Goal: Task Accomplishment & Management: Use online tool/utility

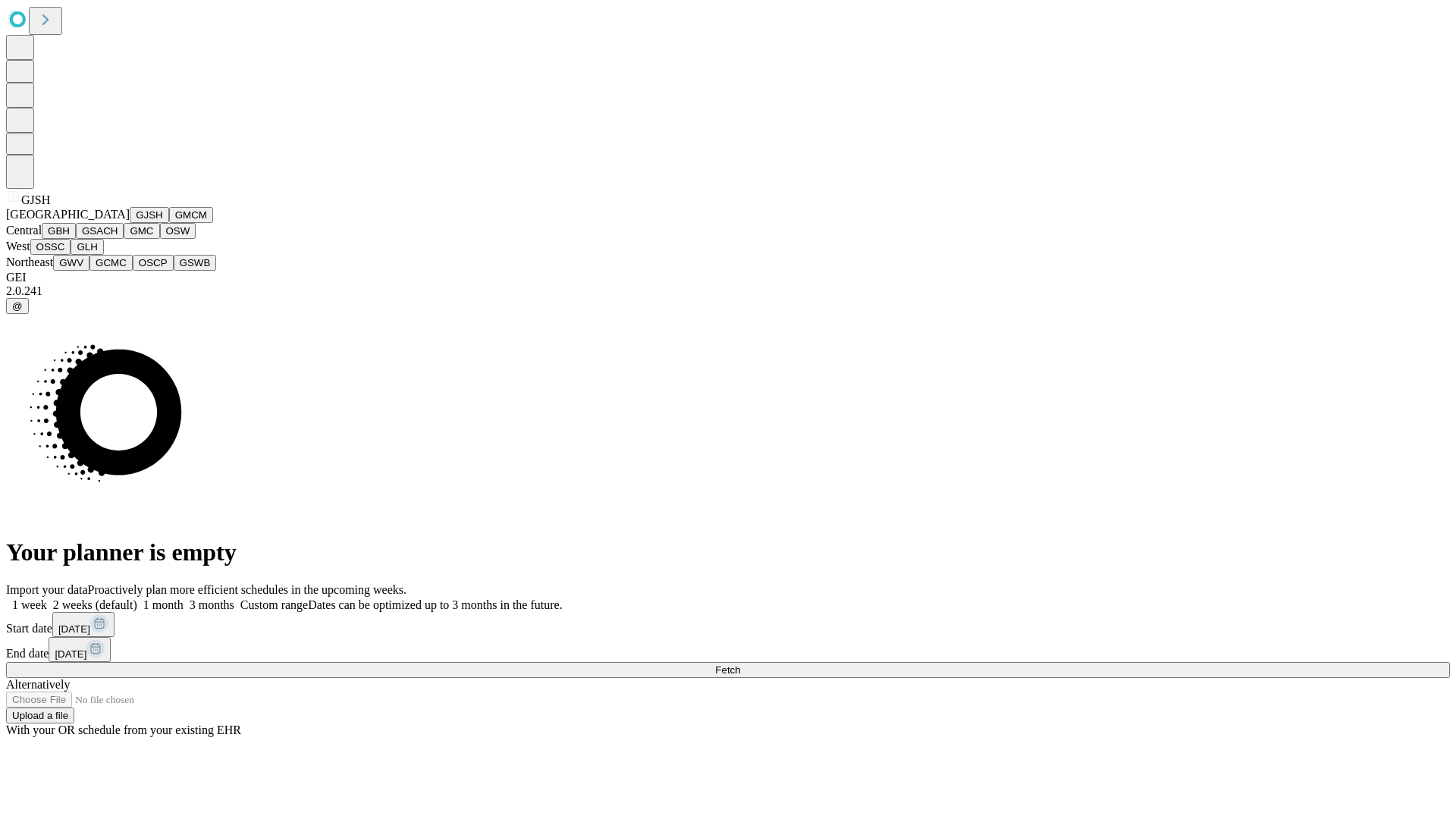
click at [130, 223] on button "GJSH" at bounding box center [149, 215] width 40 height 16
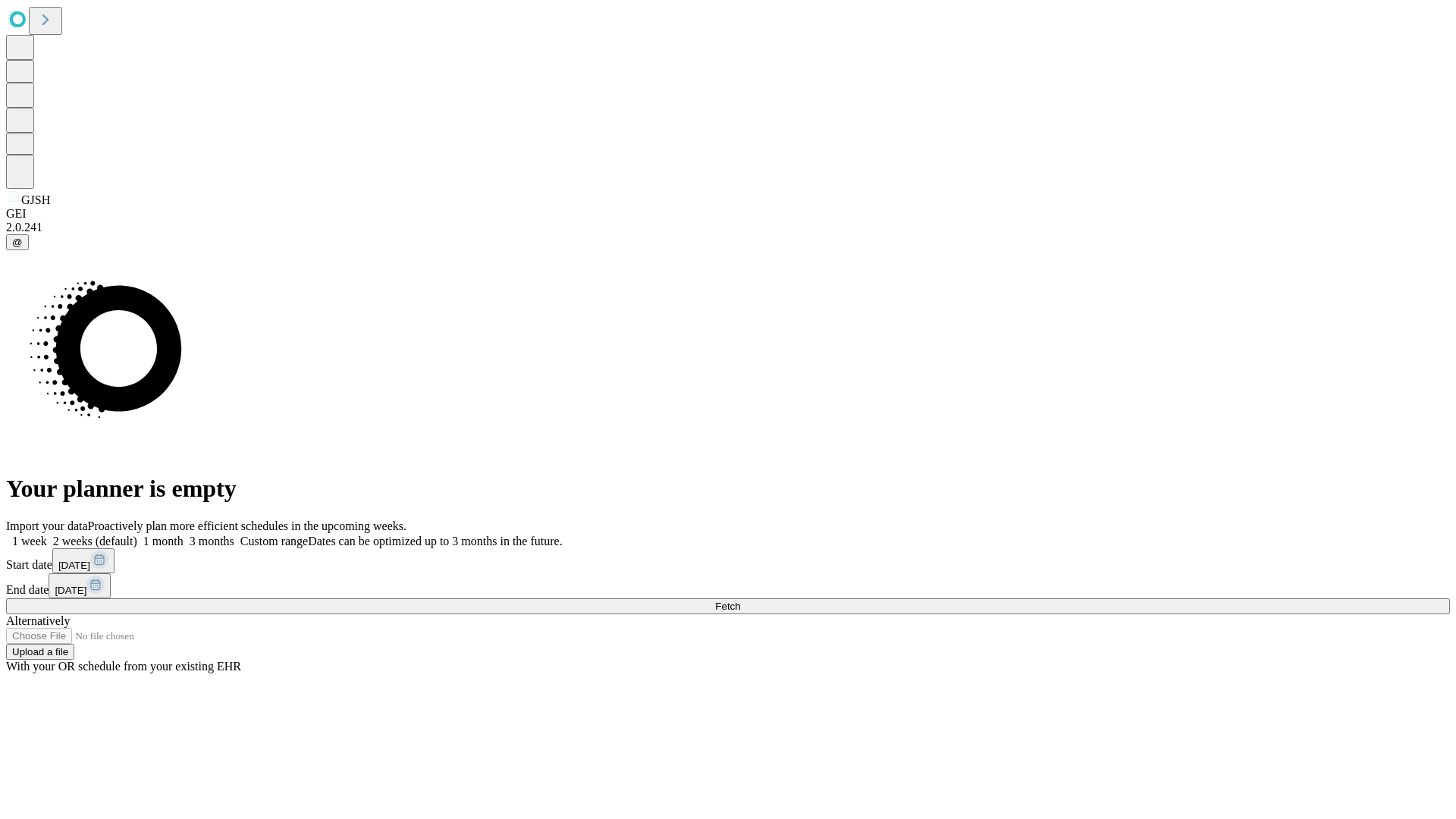
click at [184, 535] on label "1 month" at bounding box center [160, 541] width 46 height 13
click at [741, 601] on span "Fetch" at bounding box center [728, 607] width 25 height 11
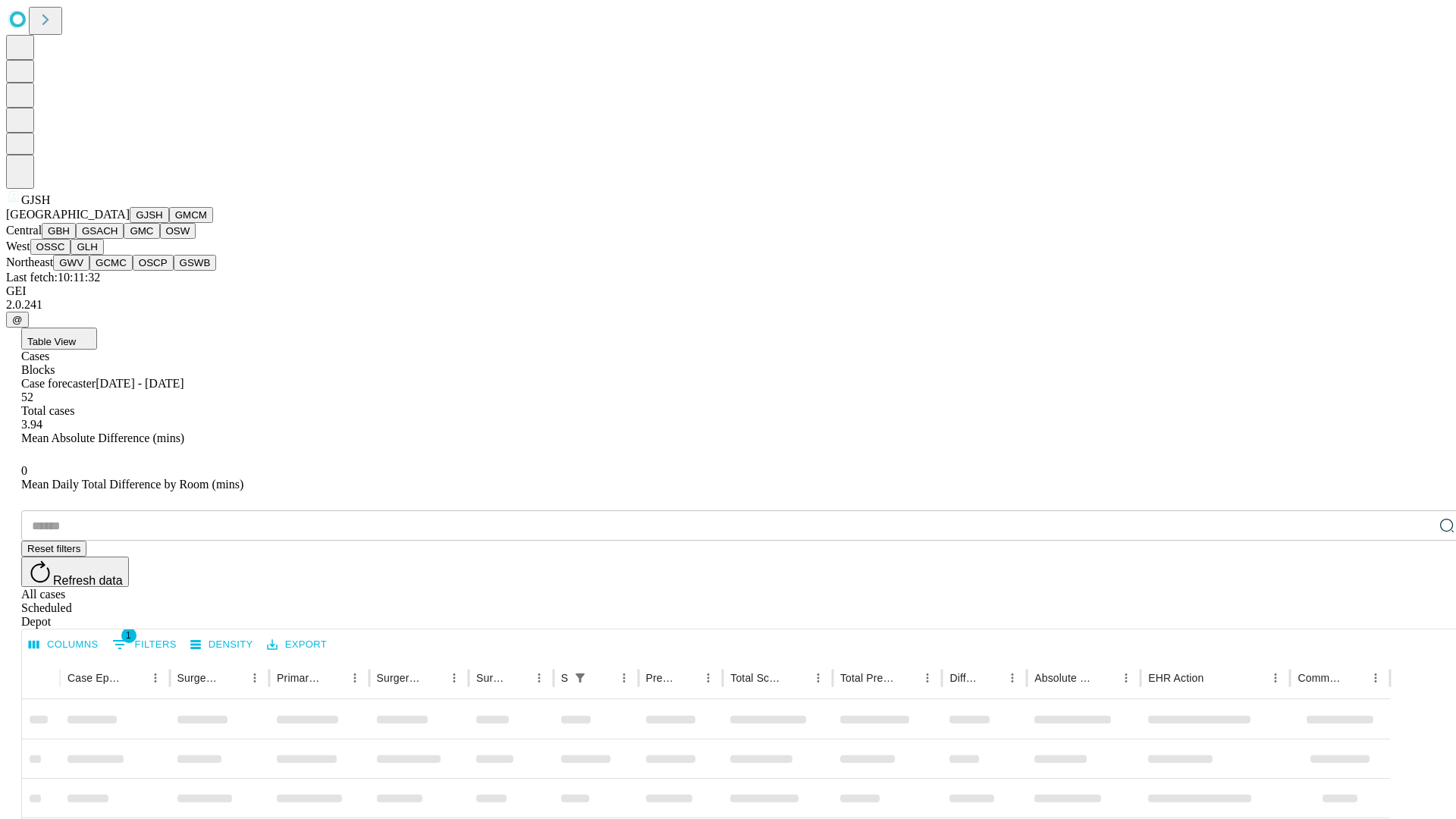
click at [169, 223] on button "GMCM" at bounding box center [191, 215] width 44 height 16
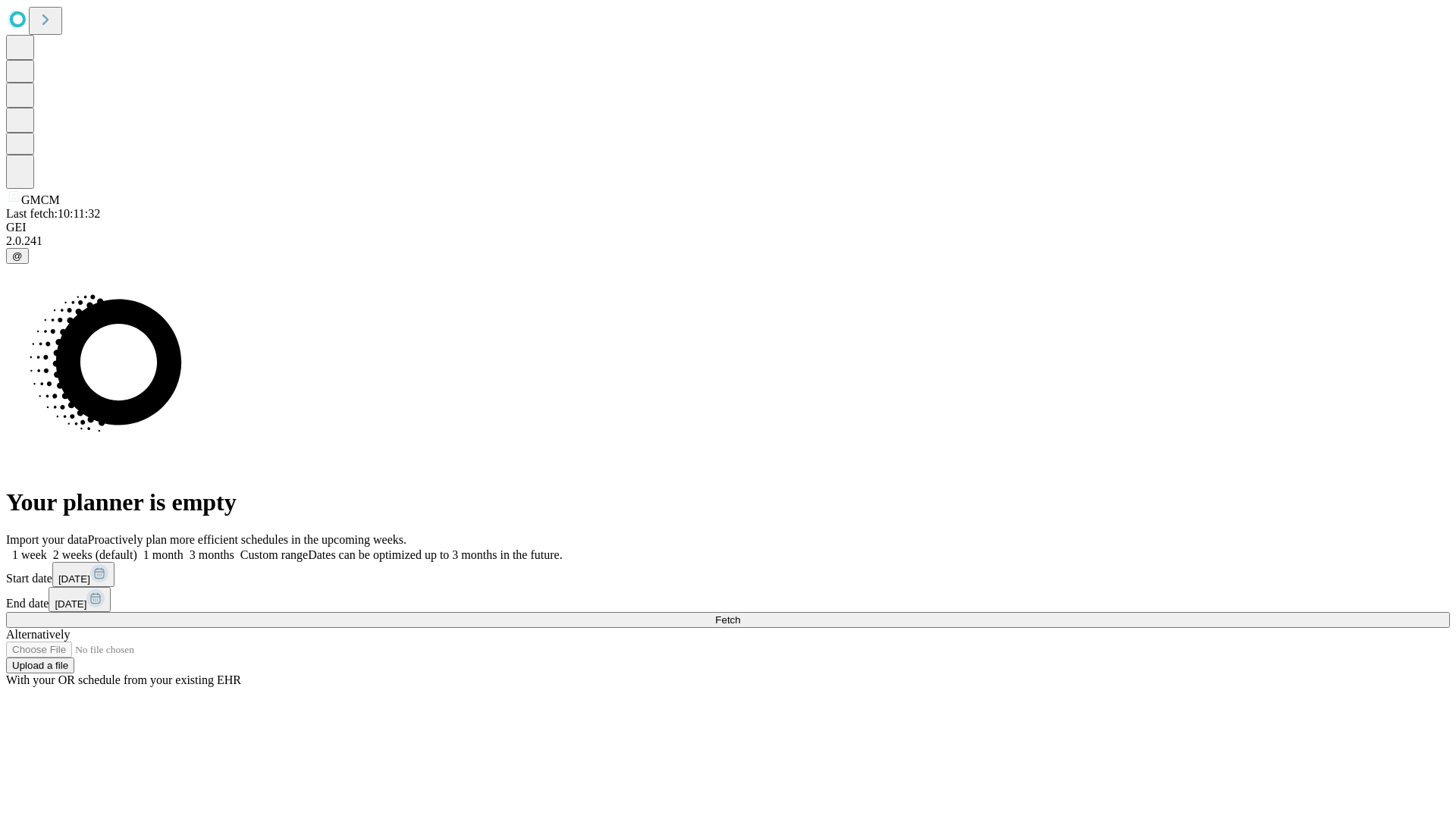
click at [184, 549] on label "1 month" at bounding box center [160, 555] width 46 height 13
click at [741, 615] on span "Fetch" at bounding box center [728, 621] width 25 height 11
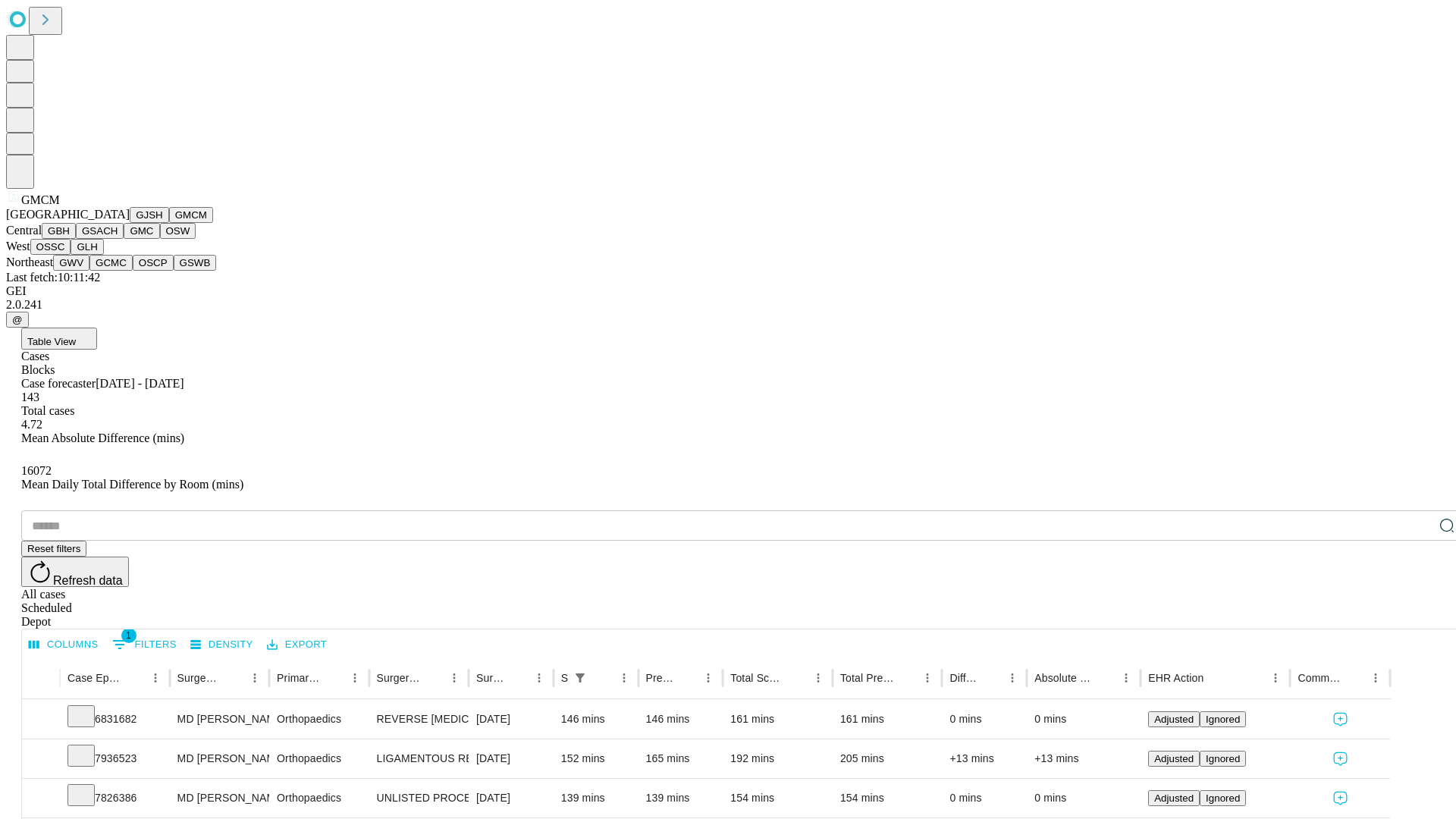
click at [76, 239] on button "GBH" at bounding box center [59, 231] width 34 height 16
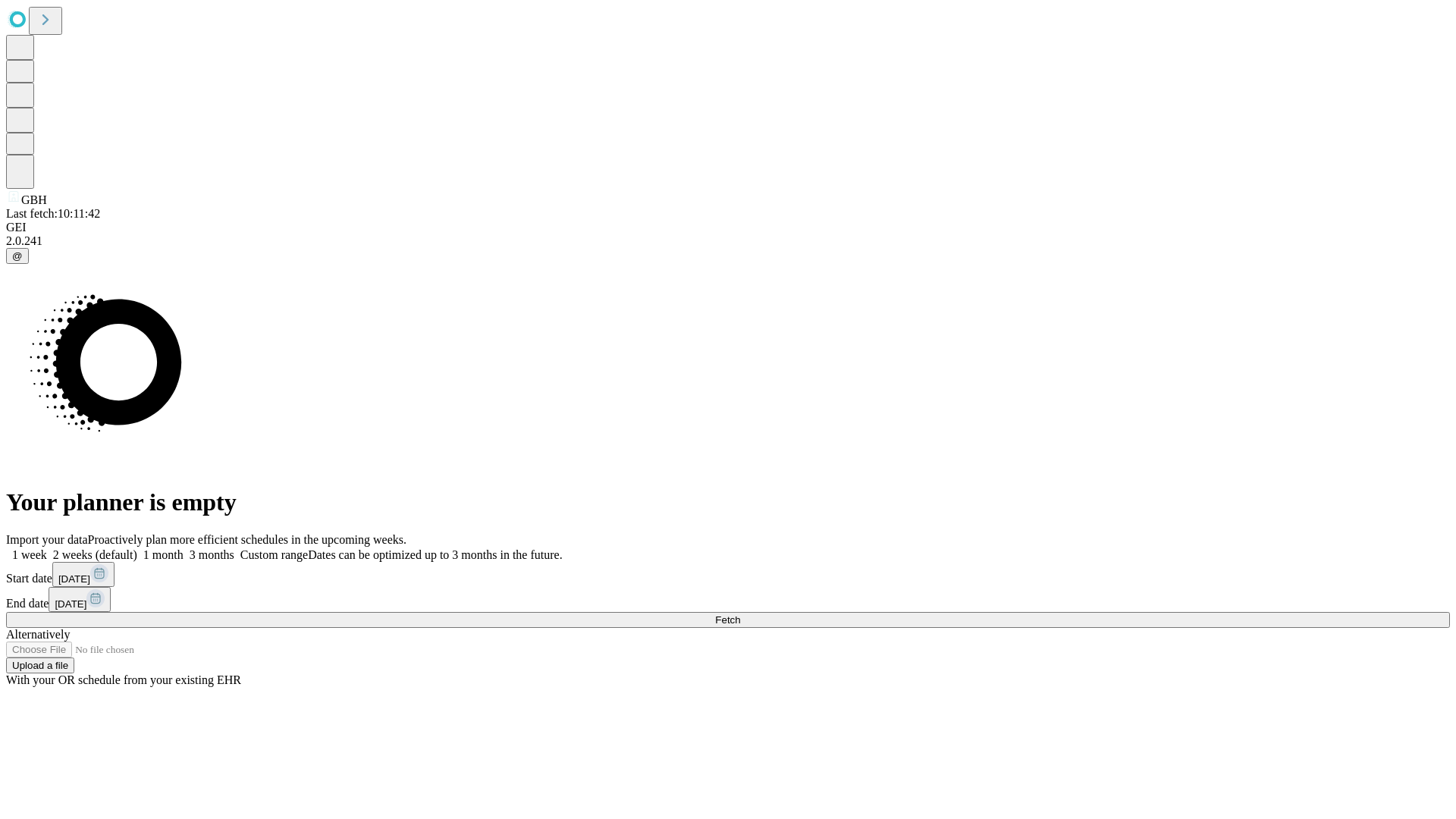
click at [184, 549] on label "1 month" at bounding box center [160, 555] width 46 height 13
click at [741, 615] on span "Fetch" at bounding box center [728, 621] width 25 height 11
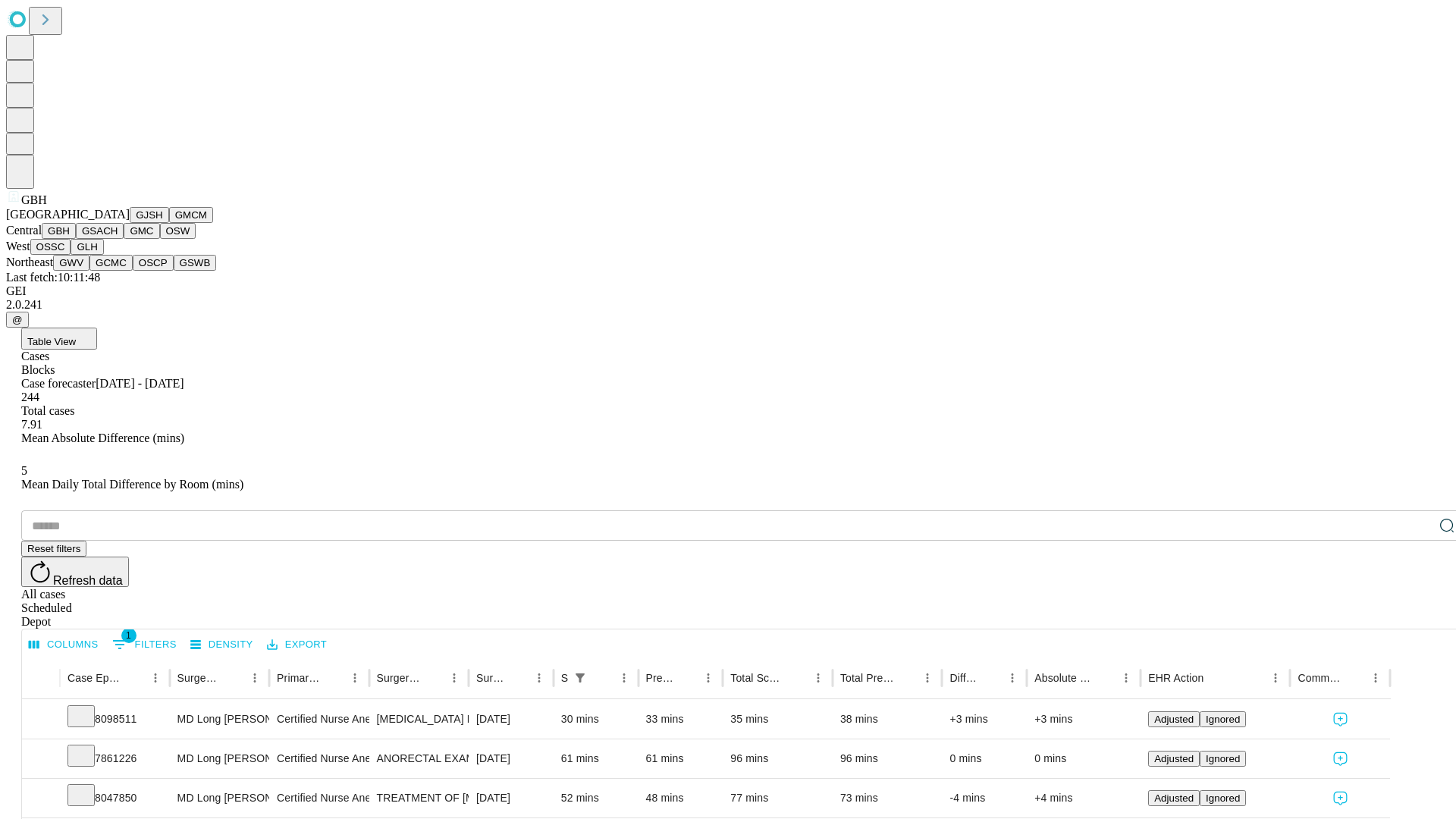
click at [118, 239] on button "GSACH" at bounding box center [99, 231] width 48 height 16
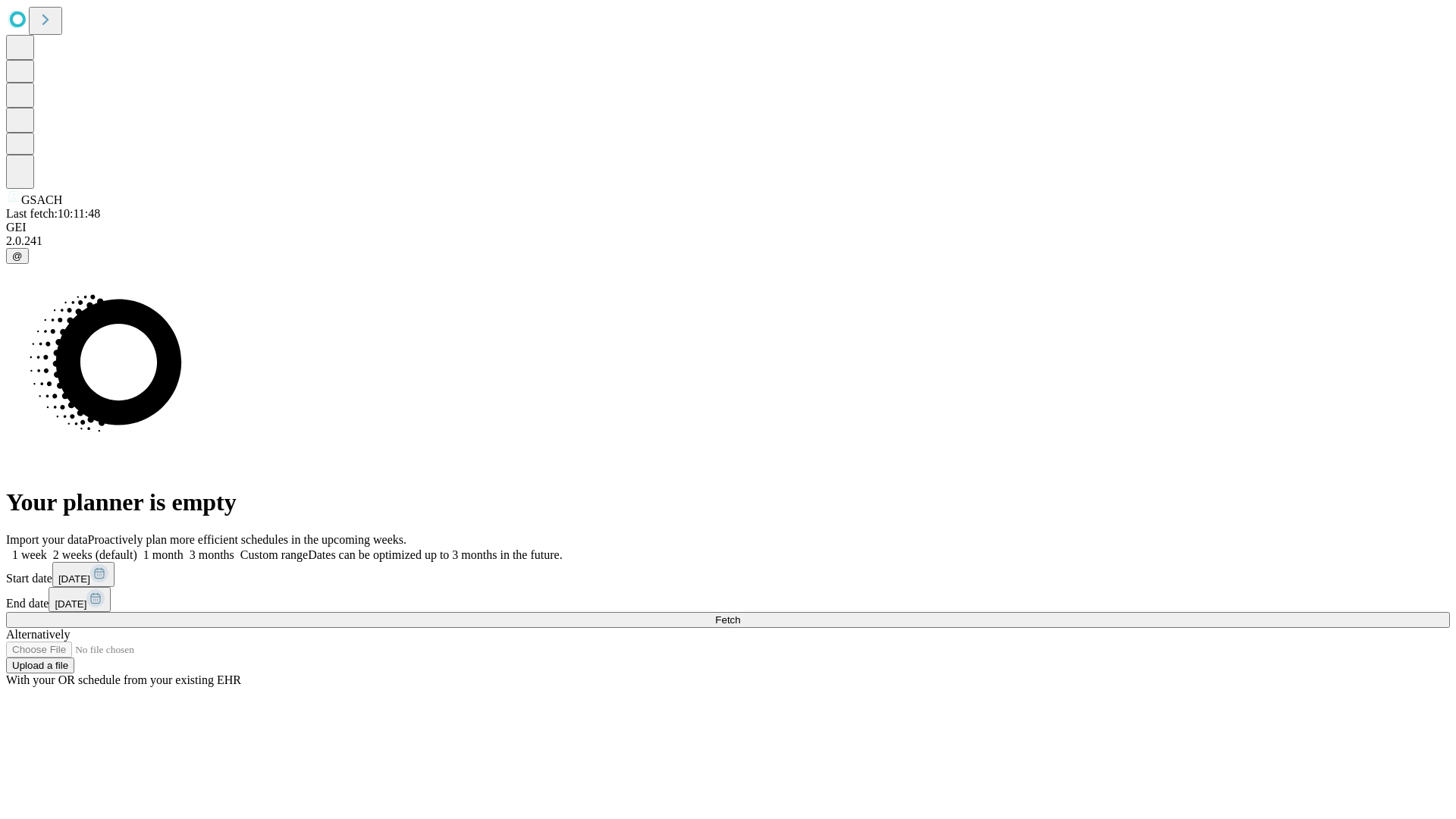
click at [184, 549] on label "1 month" at bounding box center [160, 555] width 46 height 13
click at [741, 615] on span "Fetch" at bounding box center [728, 621] width 25 height 11
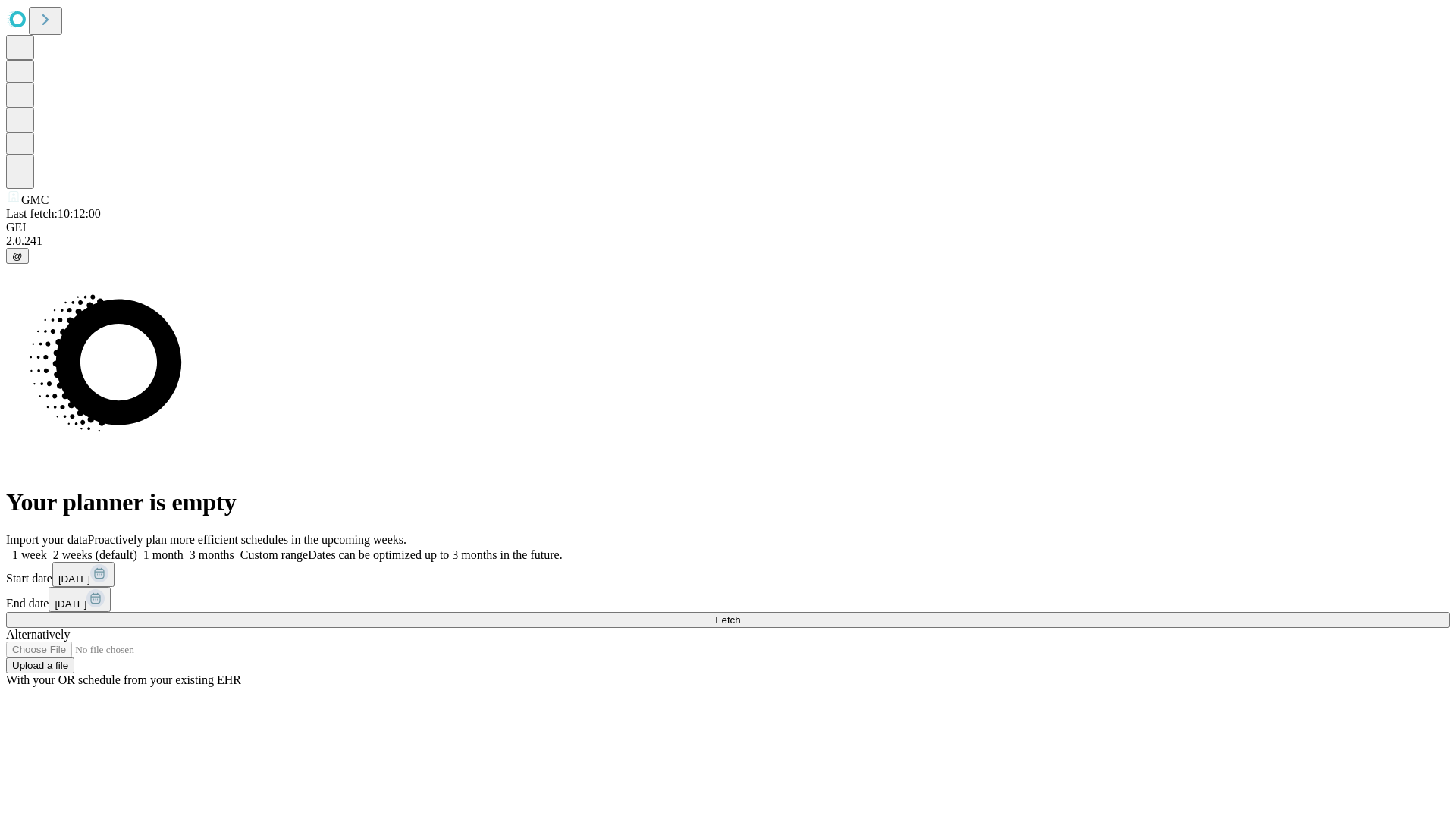
click at [741, 615] on span "Fetch" at bounding box center [728, 621] width 25 height 11
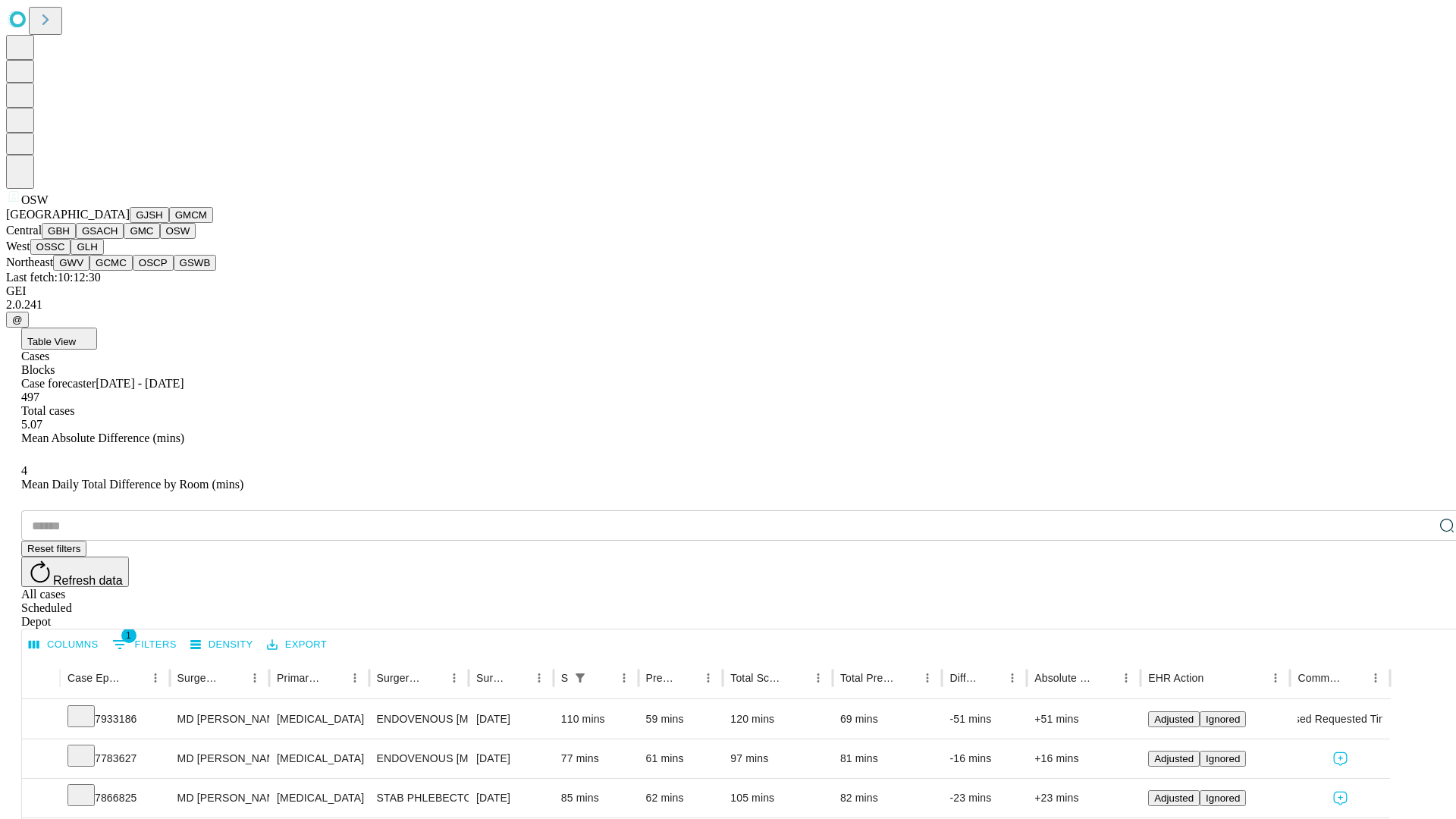
click at [71, 255] on button "OSSC" at bounding box center [51, 247] width 41 height 16
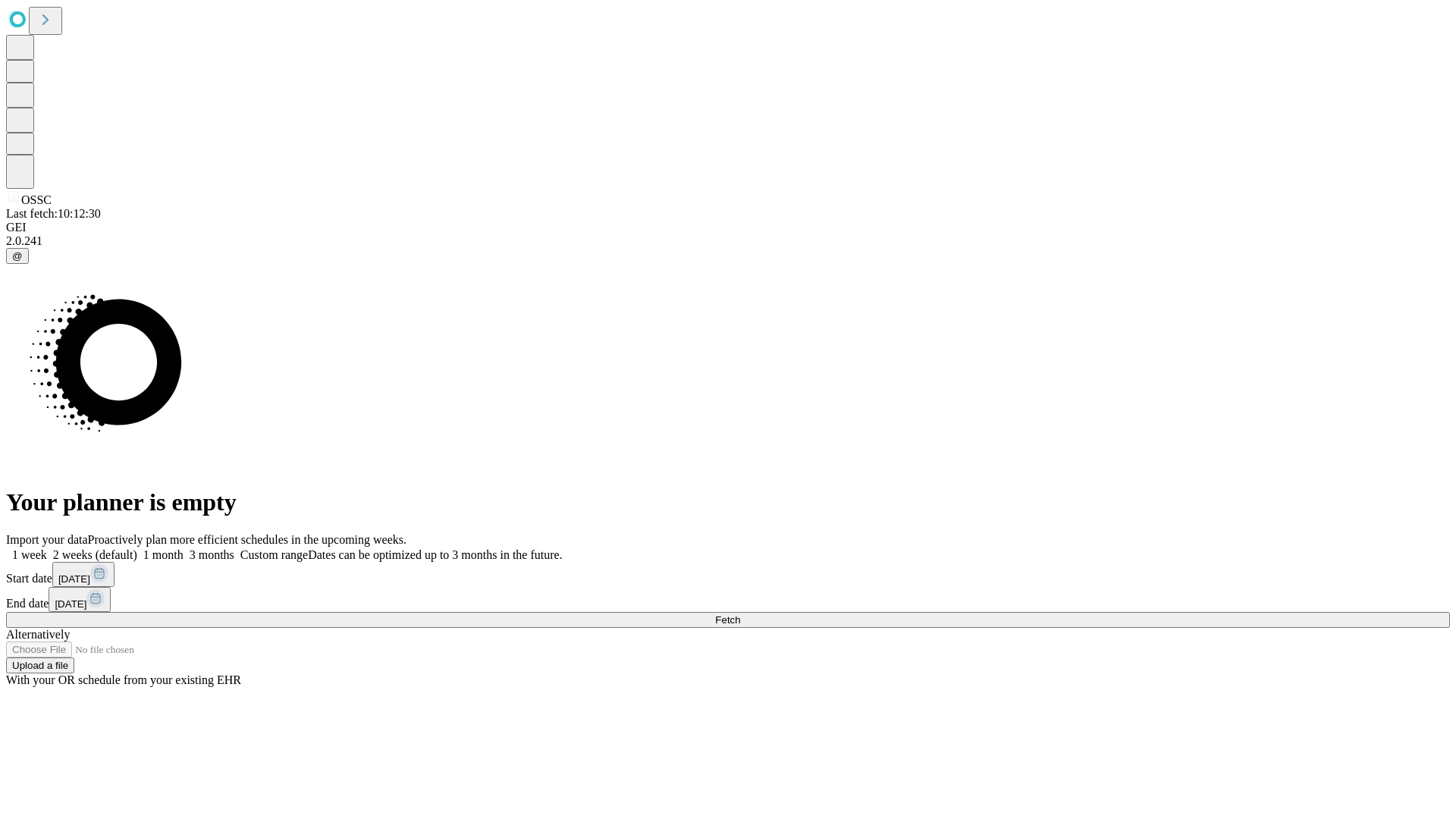
click at [184, 549] on label "1 month" at bounding box center [160, 555] width 46 height 13
click at [741, 615] on span "Fetch" at bounding box center [728, 621] width 25 height 11
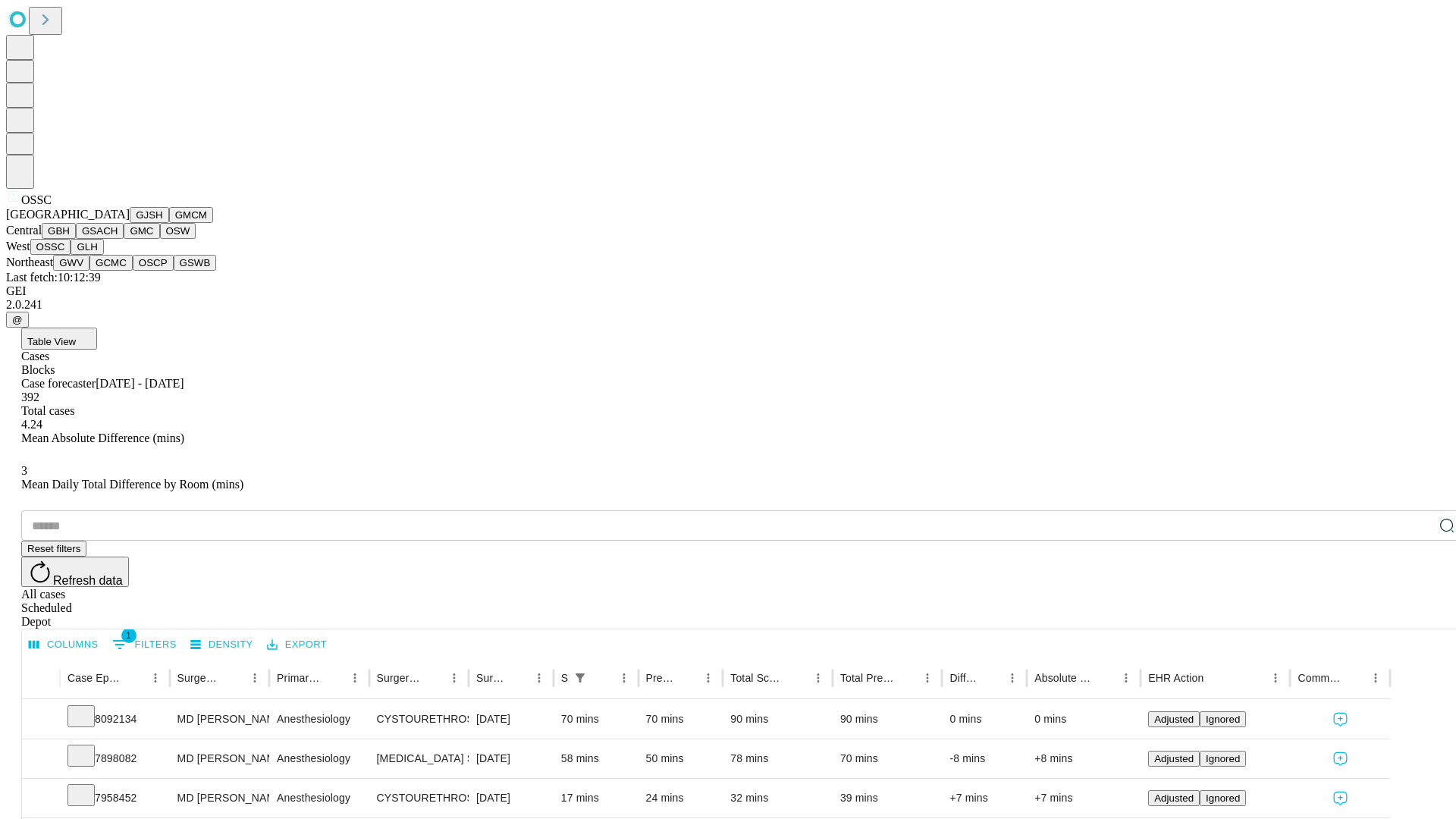
click at [103, 255] on button "GLH" at bounding box center [86, 247] width 32 height 16
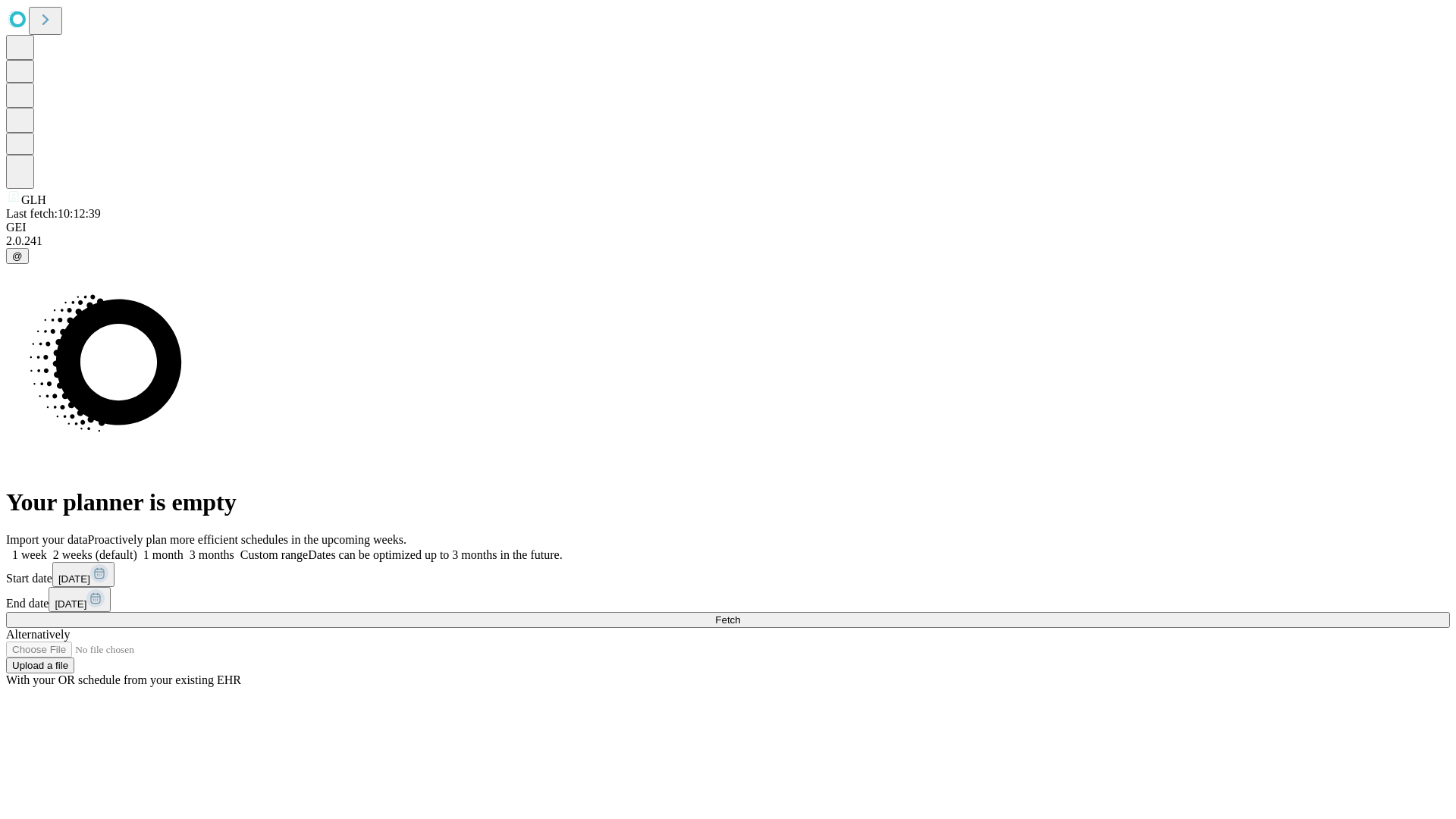
click at [184, 549] on label "1 month" at bounding box center [160, 555] width 46 height 13
click at [741, 615] on span "Fetch" at bounding box center [728, 621] width 25 height 11
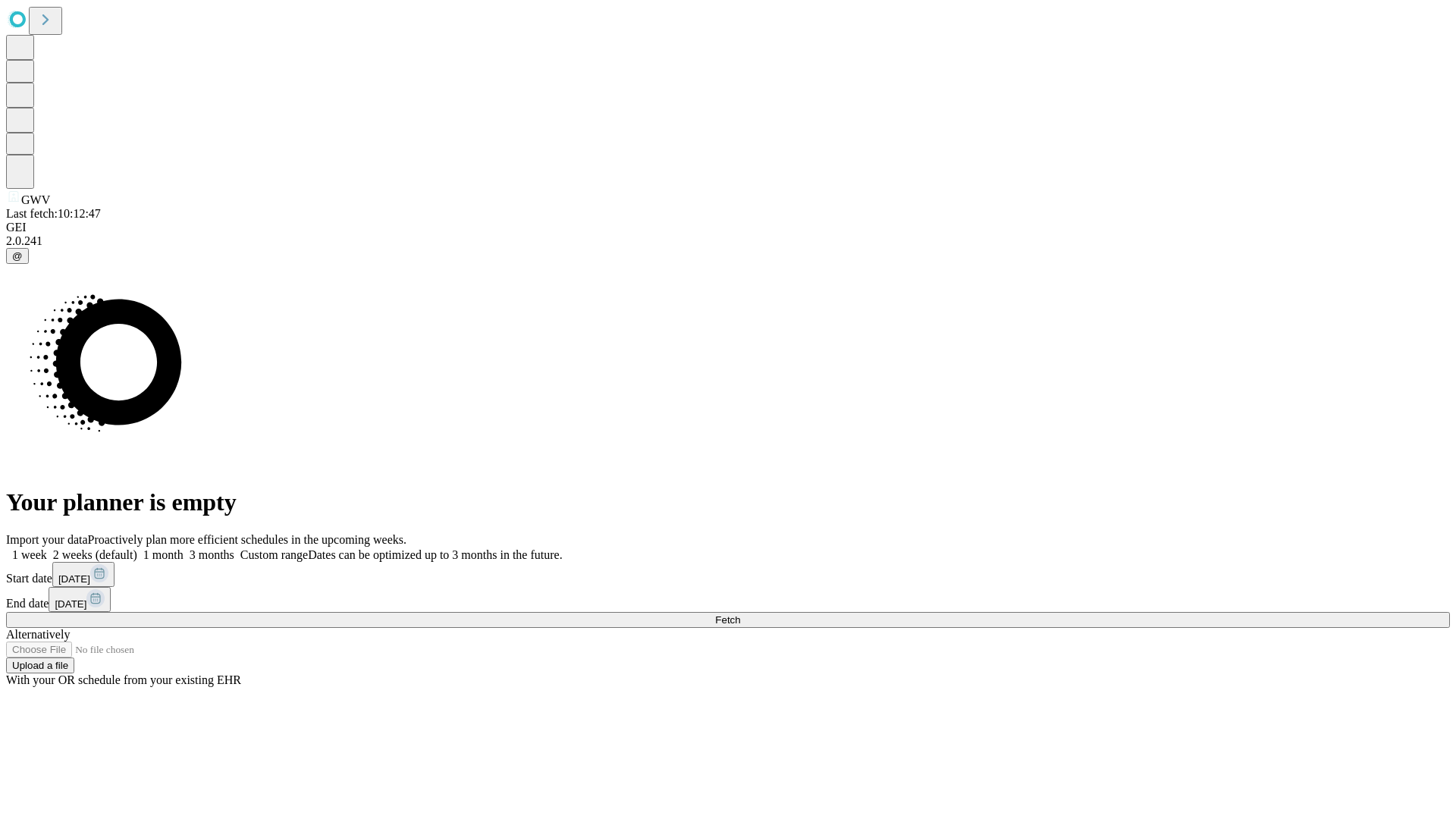
click at [741, 615] on span "Fetch" at bounding box center [728, 621] width 25 height 11
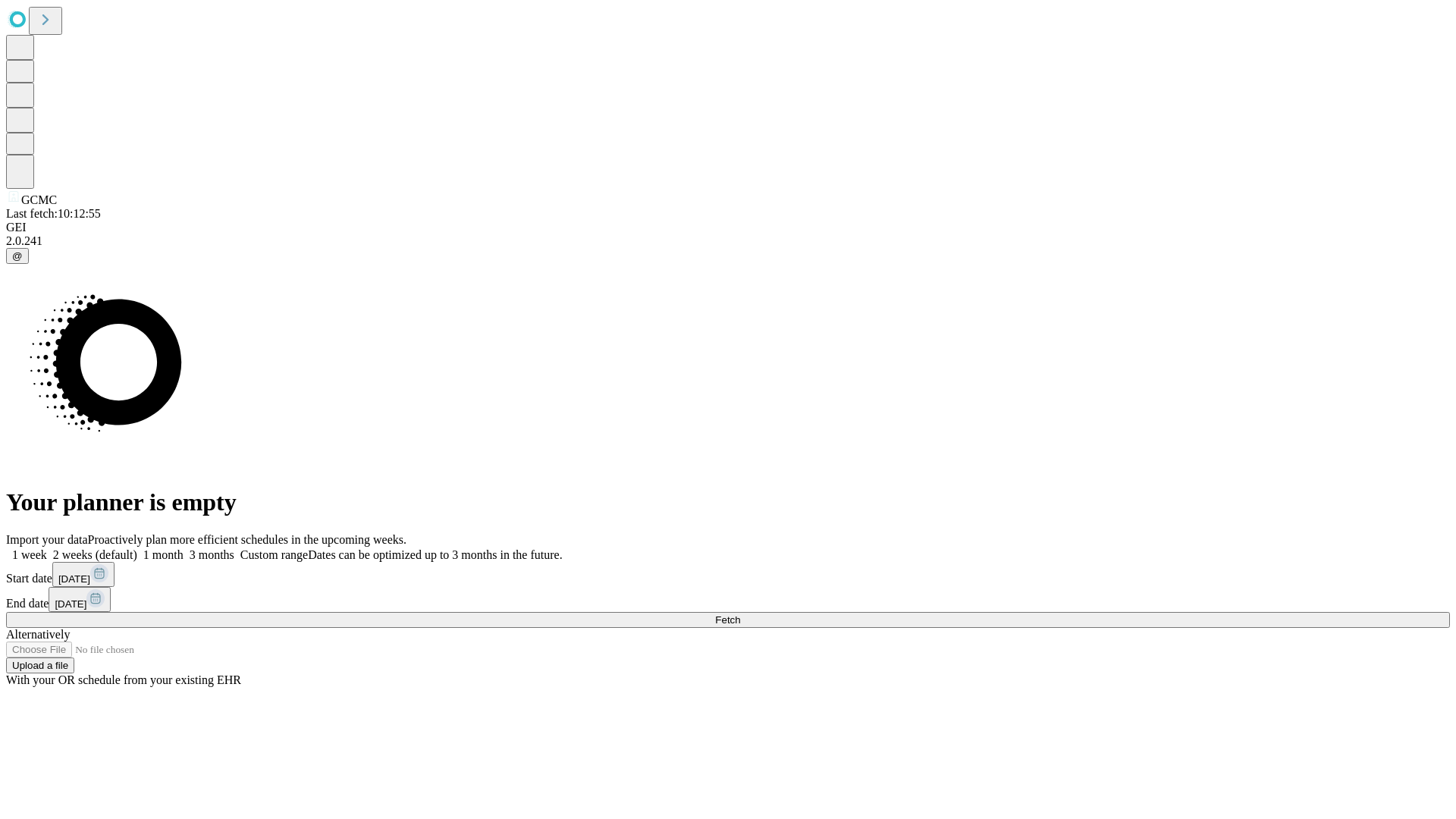
click at [184, 549] on label "1 month" at bounding box center [160, 555] width 46 height 13
click at [741, 615] on span "Fetch" at bounding box center [728, 621] width 25 height 11
